Goal: Task Accomplishment & Management: Manage account settings

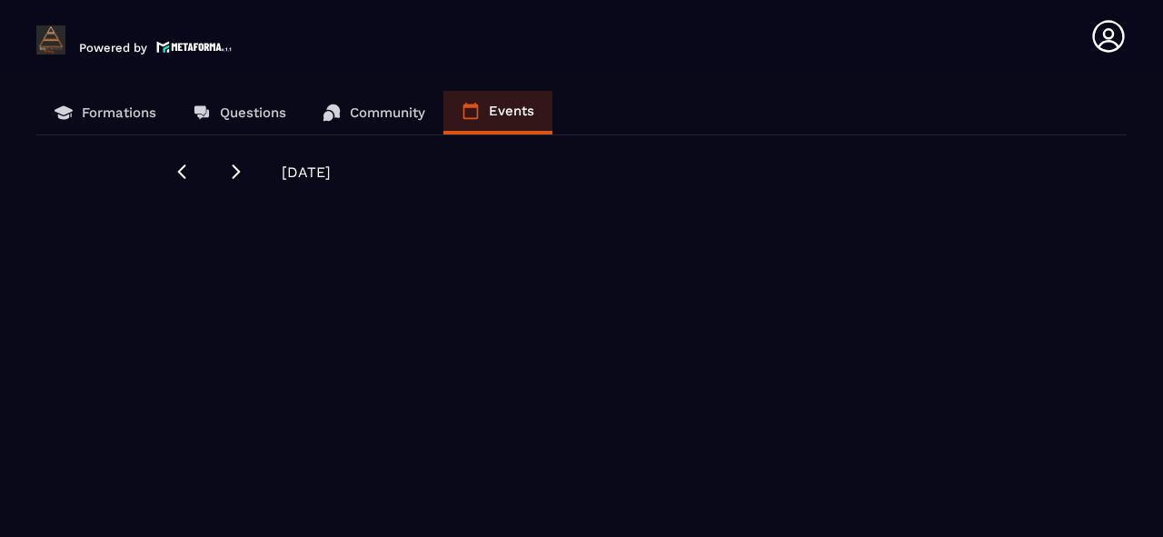
click at [478, 110] on icon at bounding box center [471, 111] width 18 height 18
drag, startPoint x: 229, startPoint y: 171, endPoint x: 262, endPoint y: 176, distance: 33.2
click at [232, 170] on icon at bounding box center [236, 172] width 18 height 18
click at [182, 177] on icon at bounding box center [182, 172] width 18 height 18
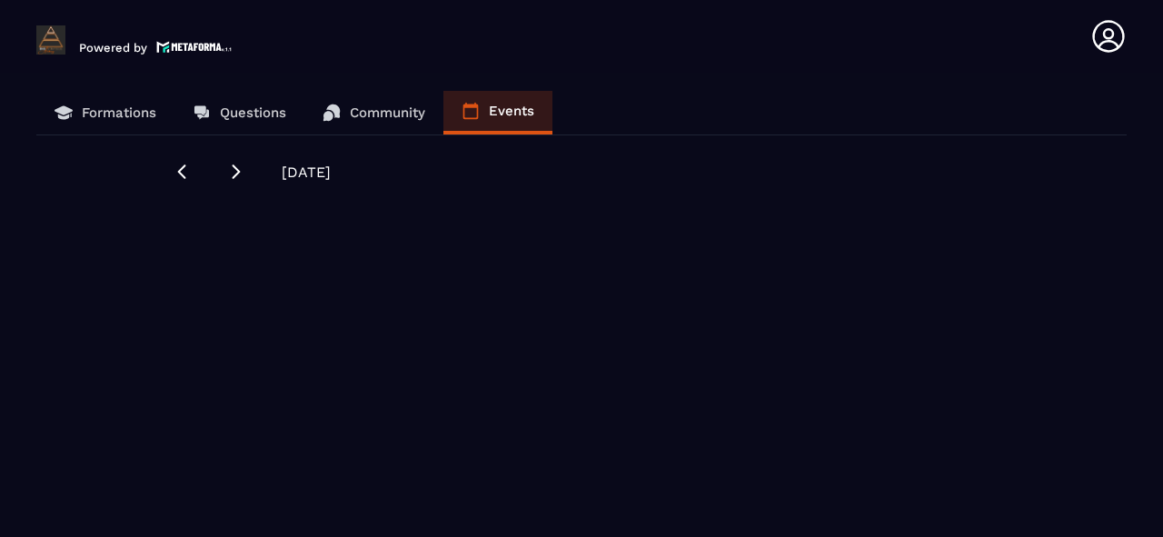
click at [319, 171] on span "[DATE]" at bounding box center [306, 172] width 49 height 17
drag, startPoint x: 321, startPoint y: 168, endPoint x: 312, endPoint y: 172, distance: 9.8
click at [321, 168] on span "[DATE]" at bounding box center [306, 172] width 49 height 17
drag, startPoint x: 275, startPoint y: 168, endPoint x: 427, endPoint y: 195, distance: 154.2
click at [427, 195] on div "Formations Questions Community Events [DATE]" at bounding box center [581, 316] width 1127 height 451
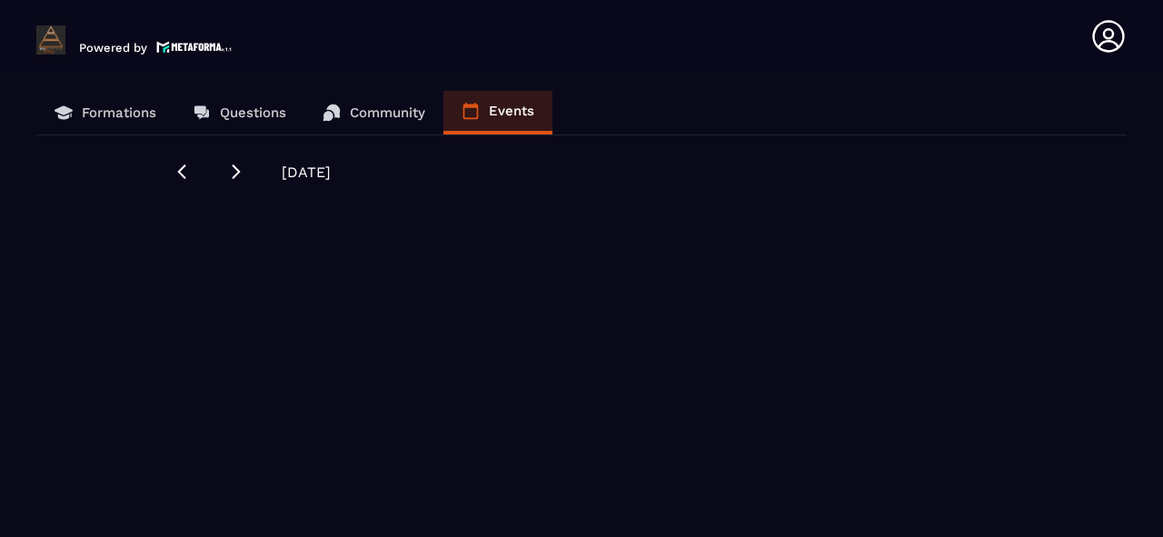
click at [433, 190] on div "Formations Questions Community Events [DATE]" at bounding box center [581, 316] width 1127 height 451
click at [476, 104] on icon at bounding box center [470, 111] width 15 height 16
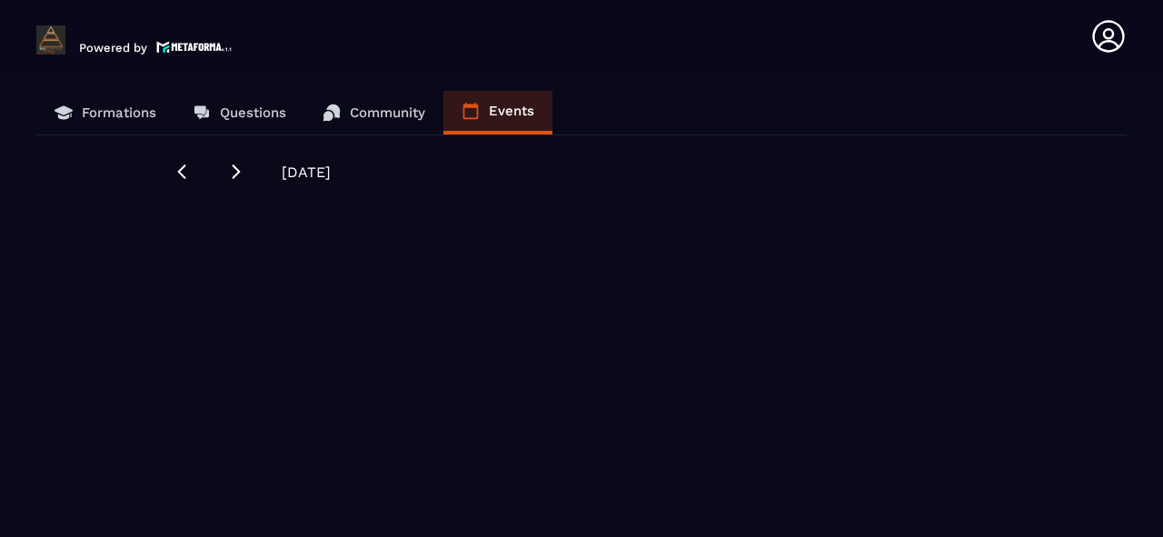
click at [509, 102] on link "Events" at bounding box center [497, 113] width 109 height 44
click at [194, 45] on img at bounding box center [194, 46] width 76 height 15
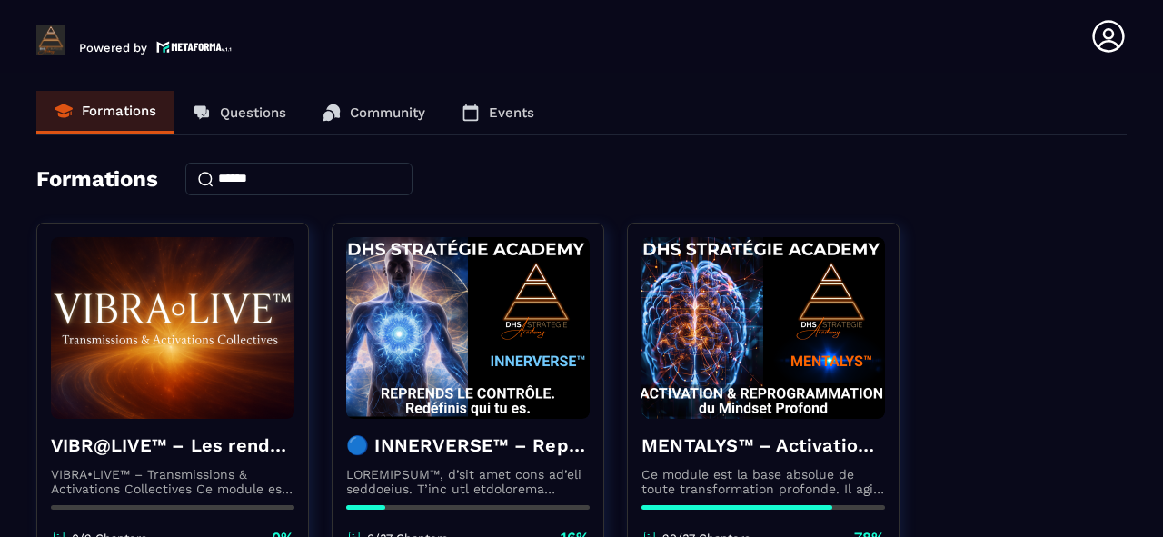
click at [476, 105] on icon at bounding box center [470, 112] width 15 height 16
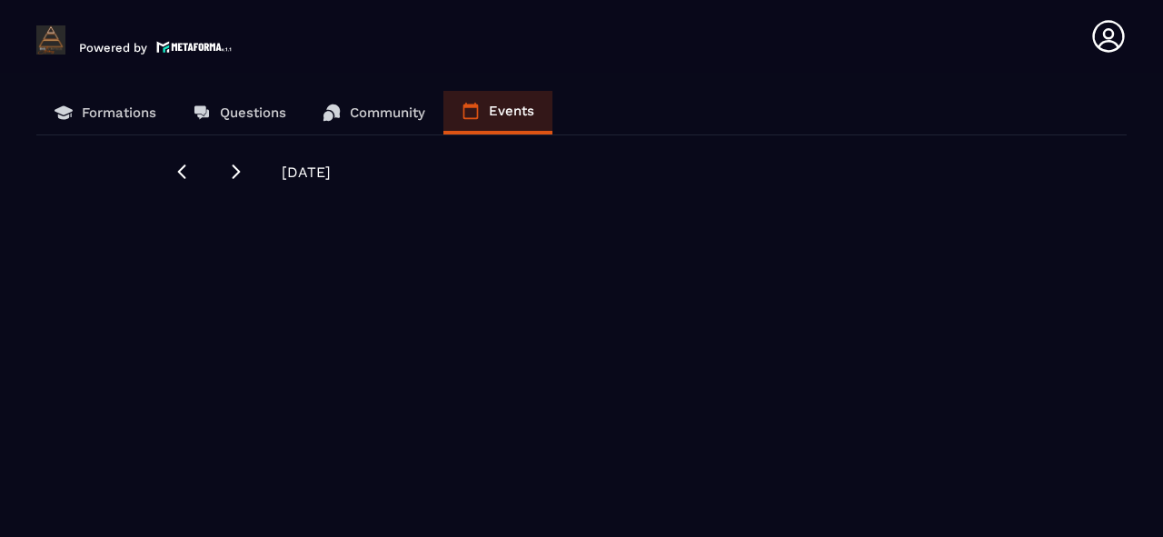
click at [506, 102] on link "Events" at bounding box center [497, 113] width 109 height 44
click at [124, 105] on p "Formations" at bounding box center [119, 112] width 75 height 16
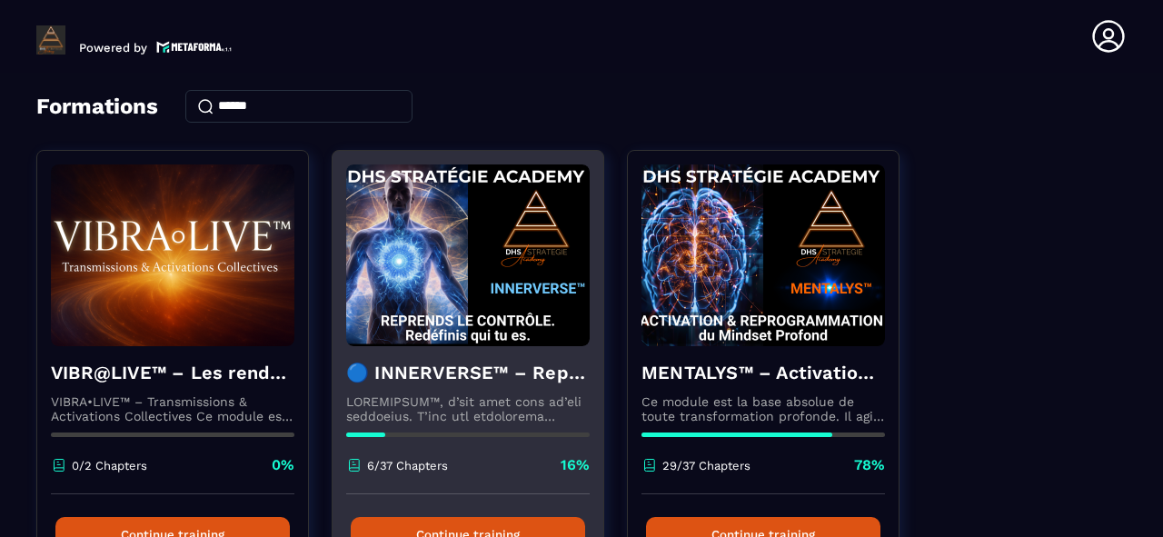
scroll to position [145, 0]
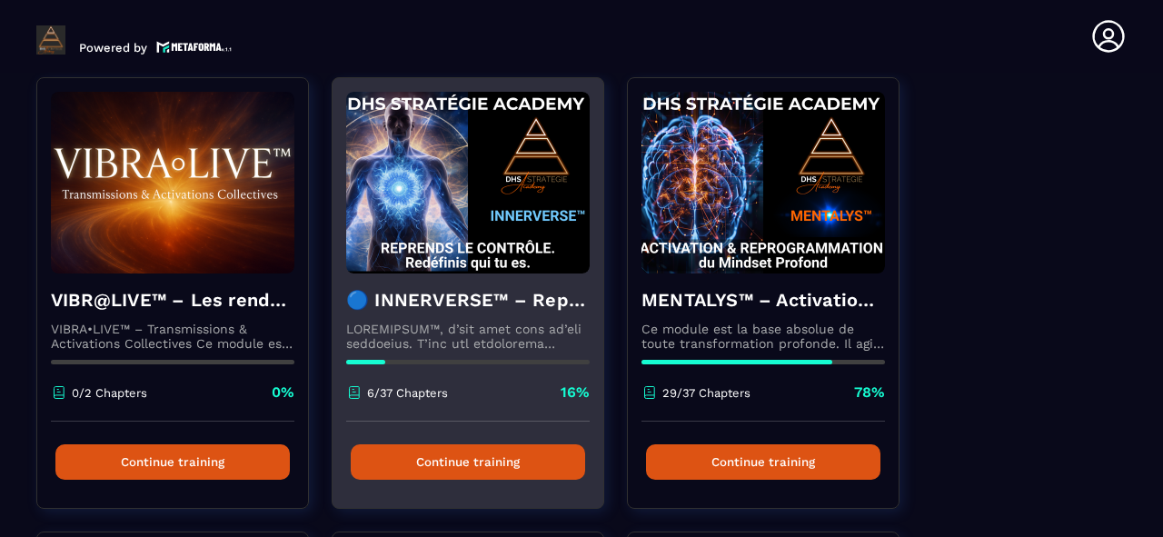
click at [460, 335] on p at bounding box center [468, 336] width 244 height 29
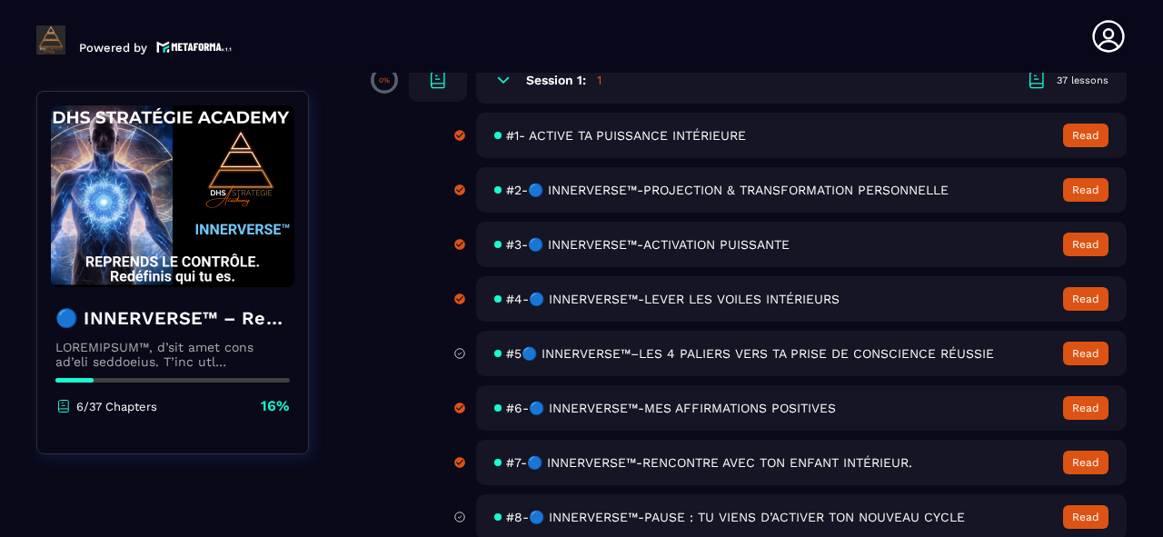
scroll to position [145, 0]
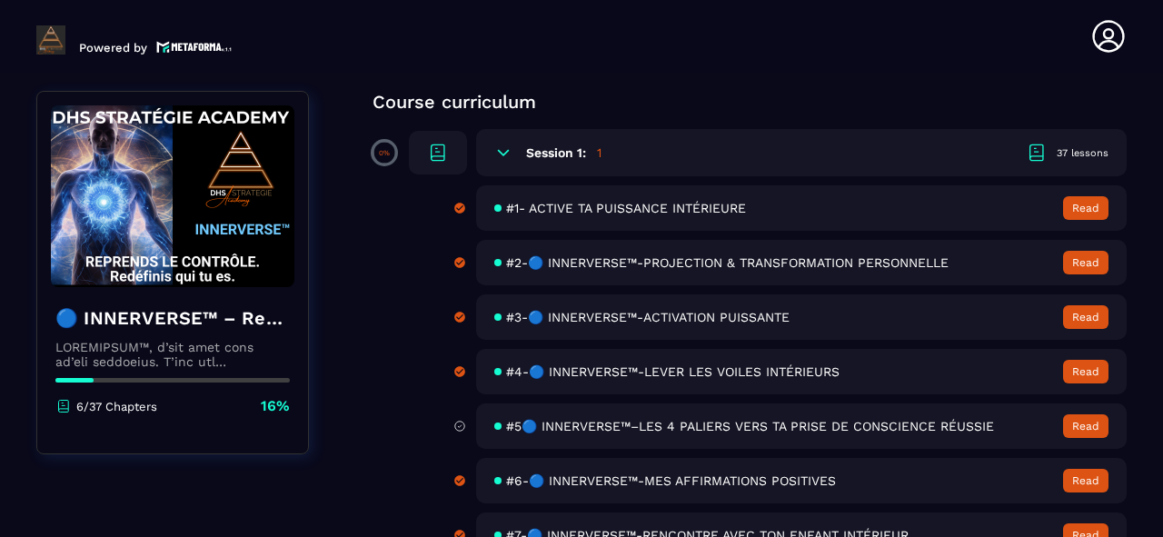
click at [1115, 45] on icon at bounding box center [1108, 36] width 36 height 36
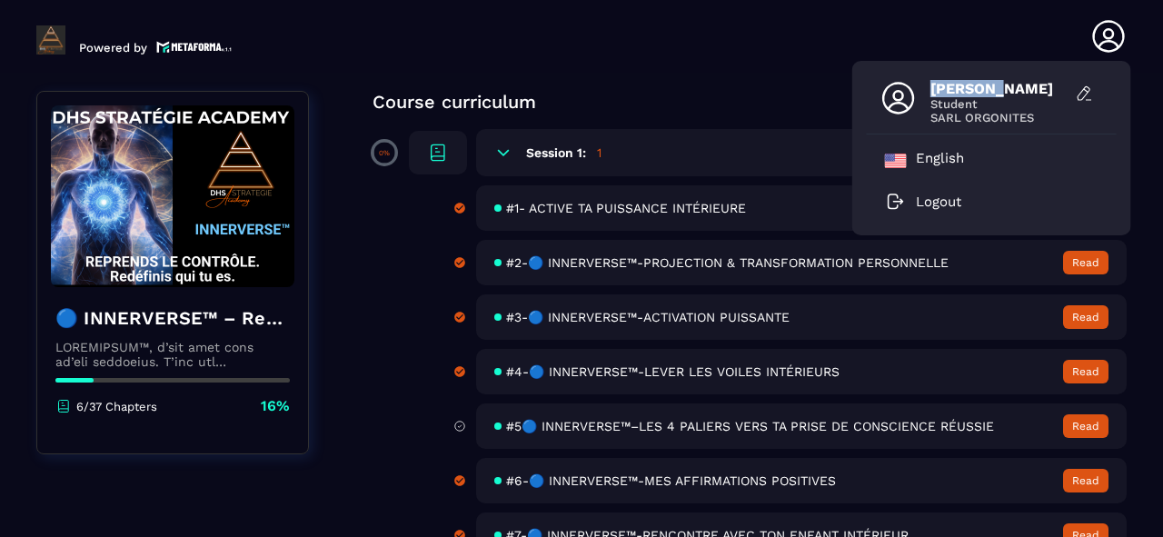
click at [1115, 45] on icon at bounding box center [1108, 36] width 36 height 36
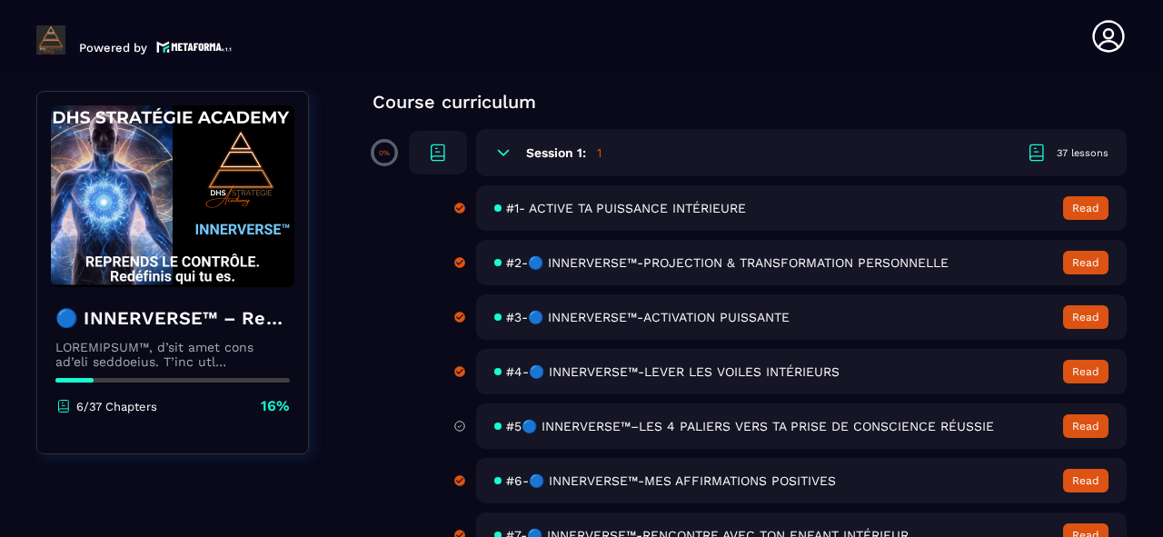
click at [1115, 45] on icon at bounding box center [1108, 36] width 36 height 36
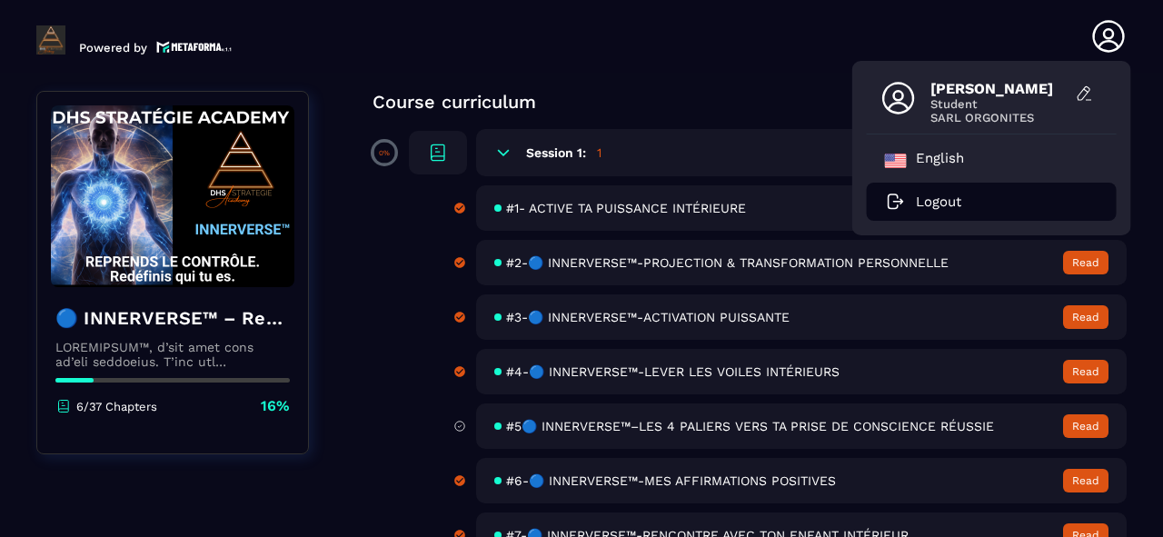
click at [949, 194] on p "Logout" at bounding box center [938, 202] width 45 height 16
